Goal: Browse casually: Explore the website without a specific task or goal

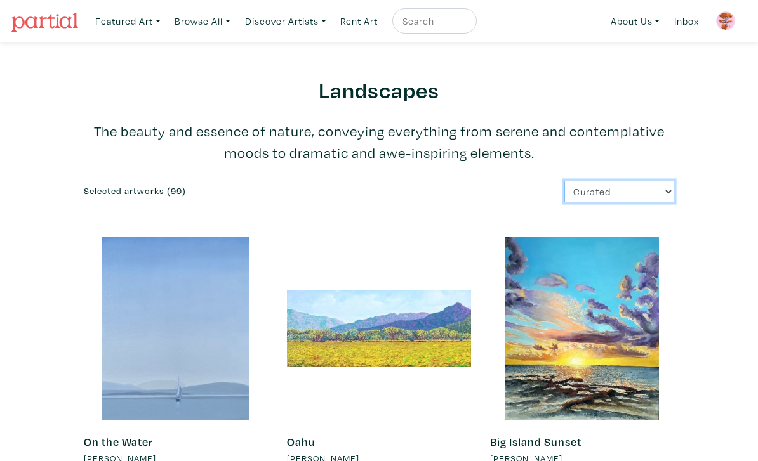
click at [662, 186] on select "Curated Newest Random Price: Low to High Price: High to Low" at bounding box center [619, 192] width 110 height 22
click at [148, 28] on link "Featured Art" at bounding box center [127, 21] width 77 height 26
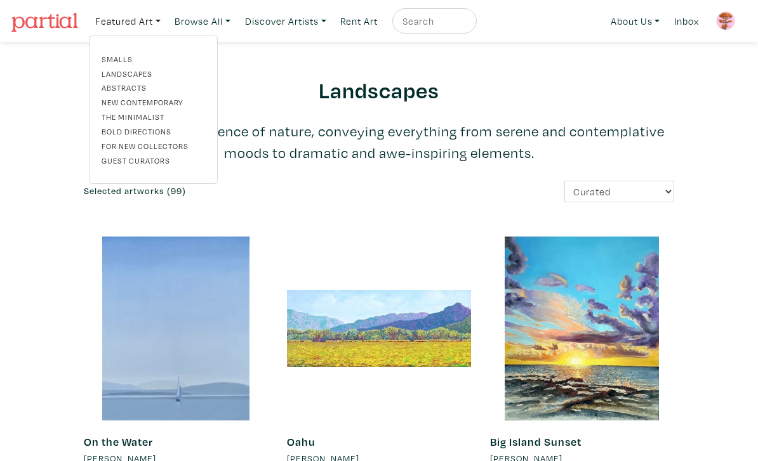
click at [166, 131] on link "Bold Directions" at bounding box center [154, 131] width 104 height 11
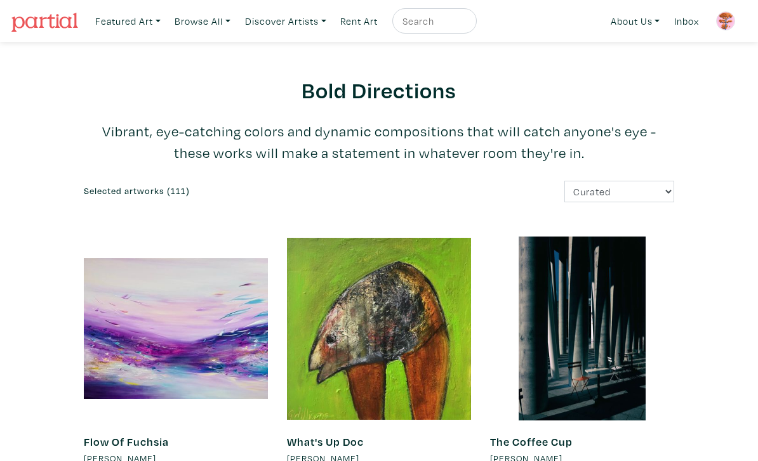
click at [725, 26] on img at bounding box center [725, 20] width 19 height 19
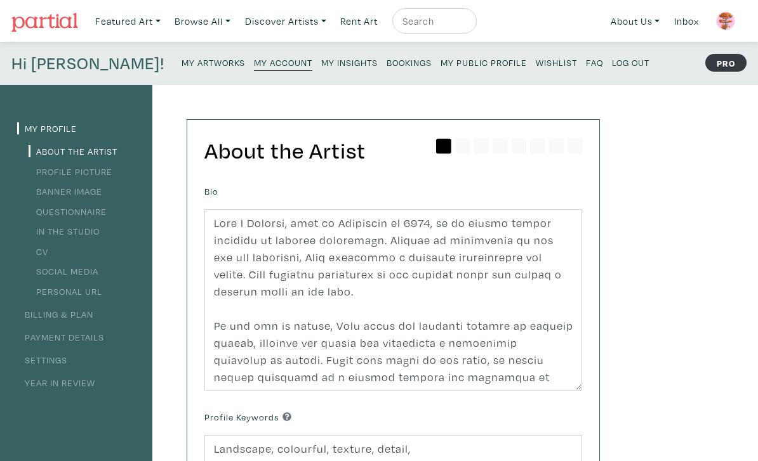
click at [440, 68] on small "My Public Profile" at bounding box center [483, 62] width 86 height 12
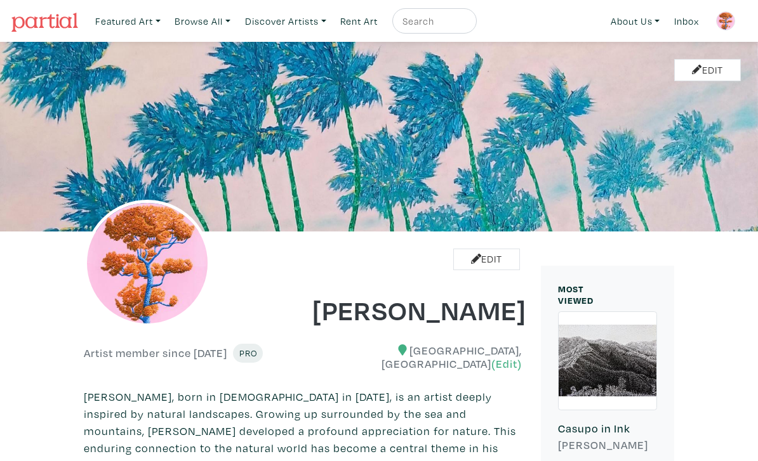
click at [727, 22] on img at bounding box center [725, 20] width 19 height 19
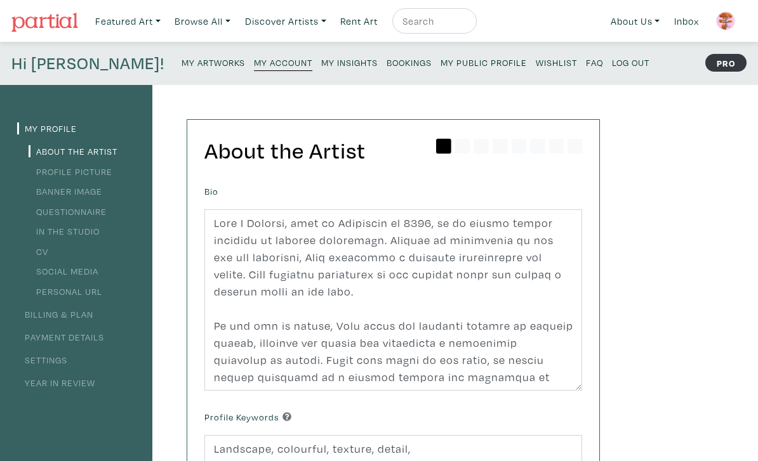
click at [612, 65] on small "Log Out" at bounding box center [630, 62] width 37 height 12
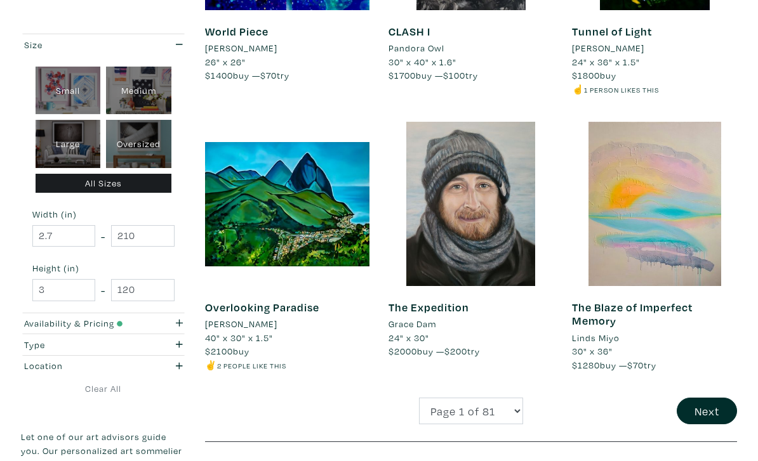
scroll to position [2091, 0]
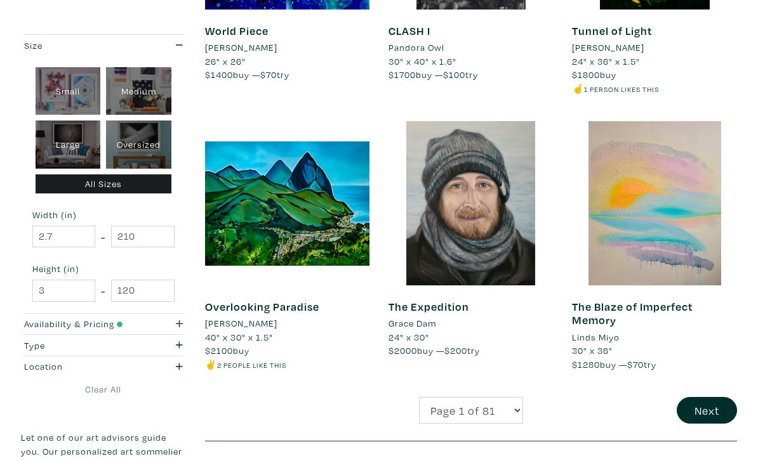
click at [711, 397] on button "Next" at bounding box center [707, 410] width 60 height 27
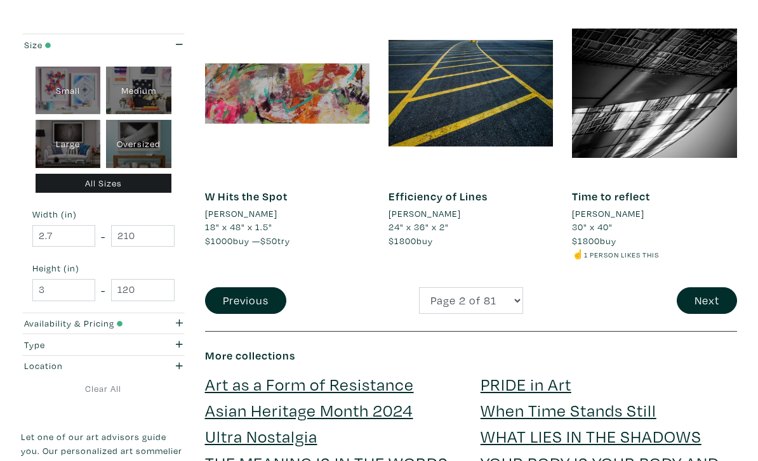
scroll to position [2228, 0]
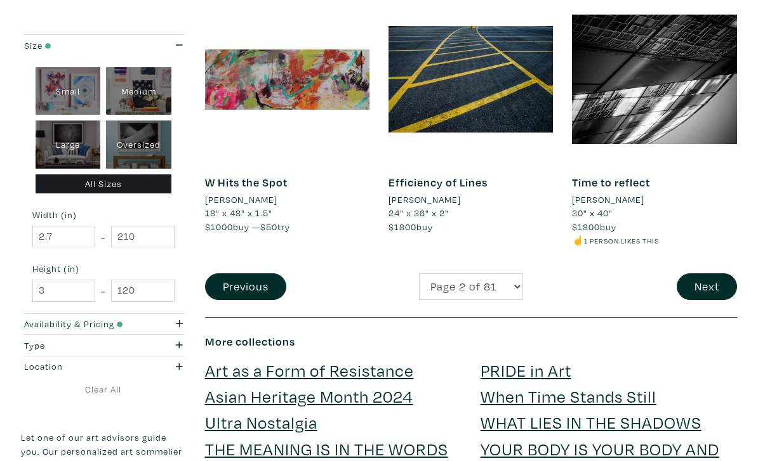
click at [712, 286] on button "Next" at bounding box center [707, 287] width 60 height 27
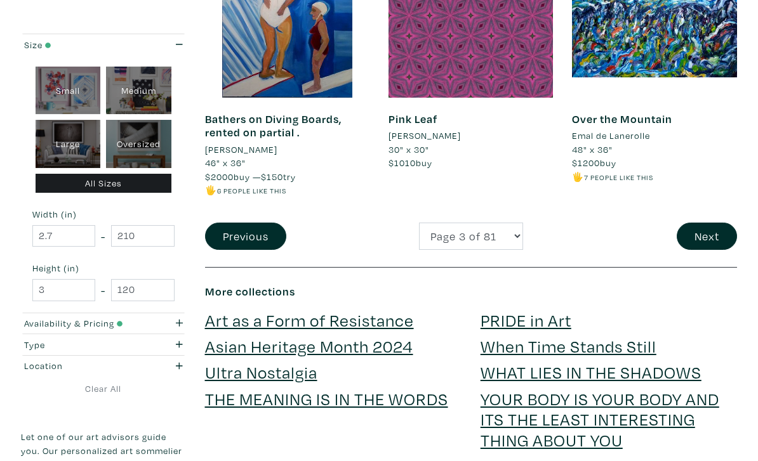
scroll to position [2279, 0]
click at [714, 223] on button "Next" at bounding box center [707, 236] width 60 height 27
